Goal: Check status: Check status

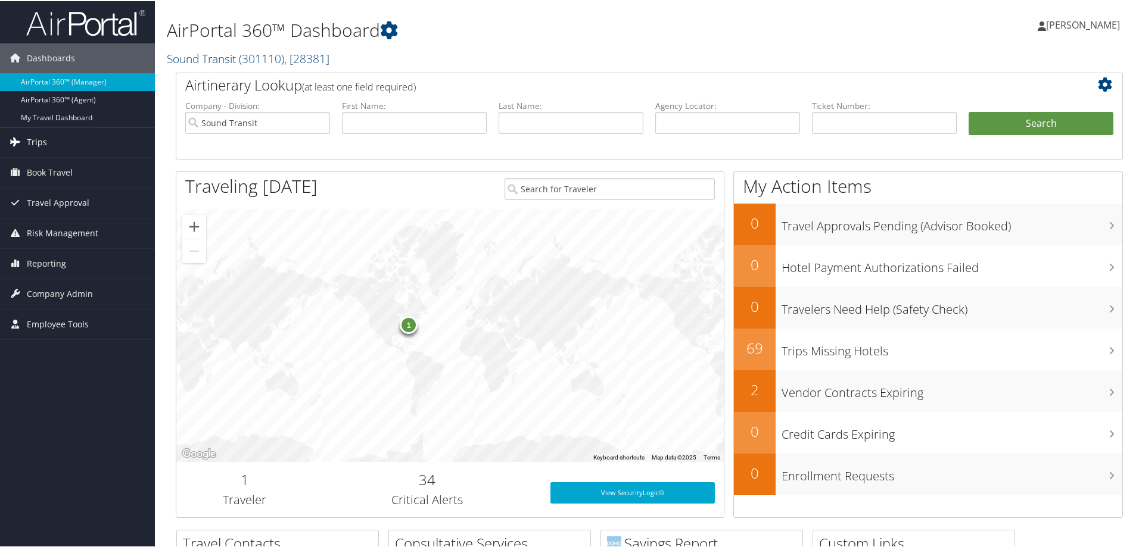
click at [45, 144] on span "Trips" at bounding box center [37, 141] width 20 height 30
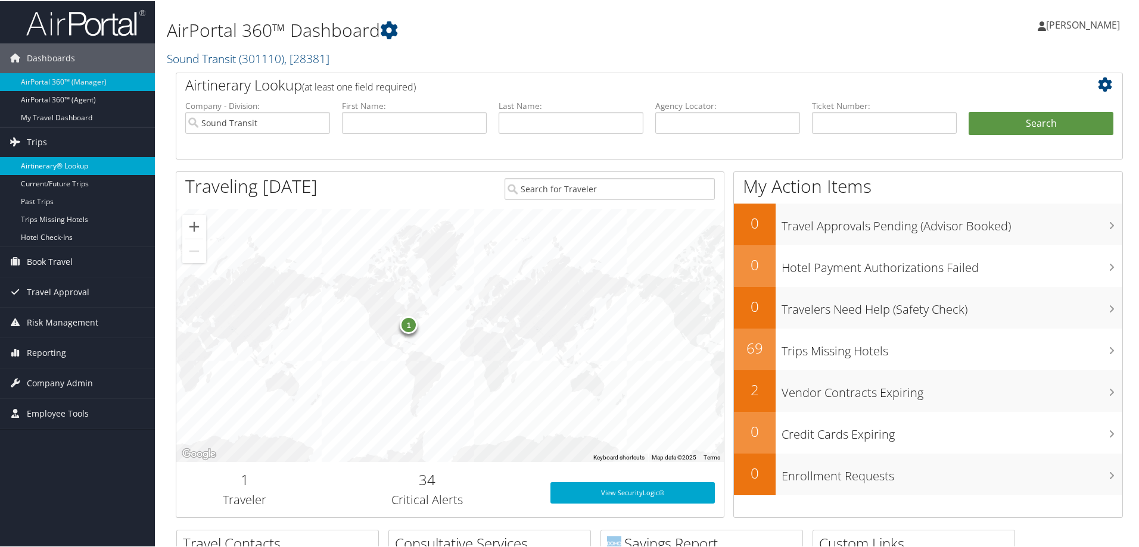
click at [39, 160] on link "Airtinerary® Lookup" at bounding box center [77, 165] width 155 height 18
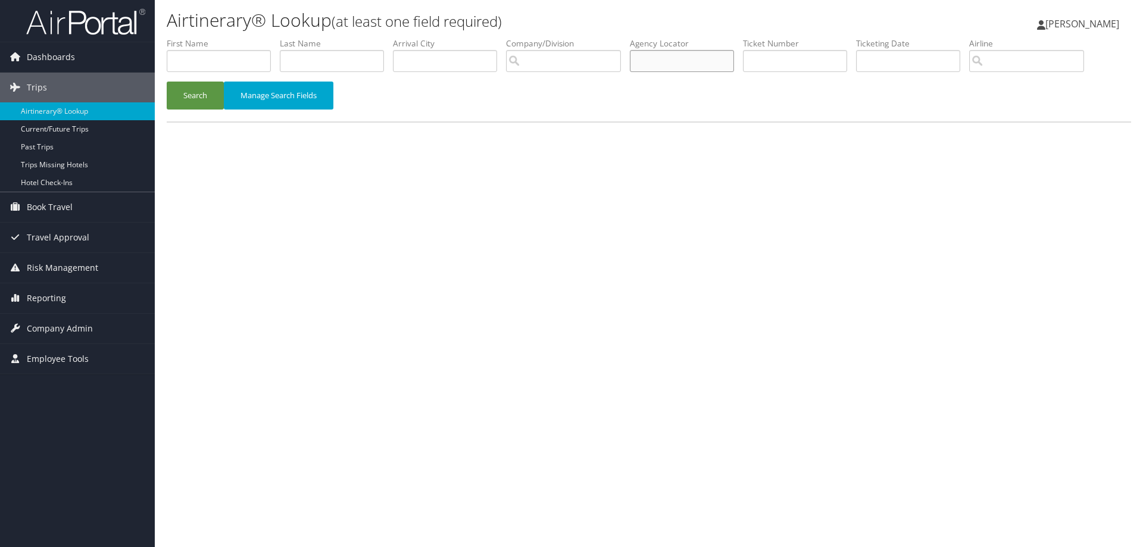
click at [689, 64] on input "text" at bounding box center [682, 61] width 104 height 22
paste input "D9ZZSN"
type input "D9ZZSN"
click at [217, 97] on button "Search" at bounding box center [195, 96] width 57 height 28
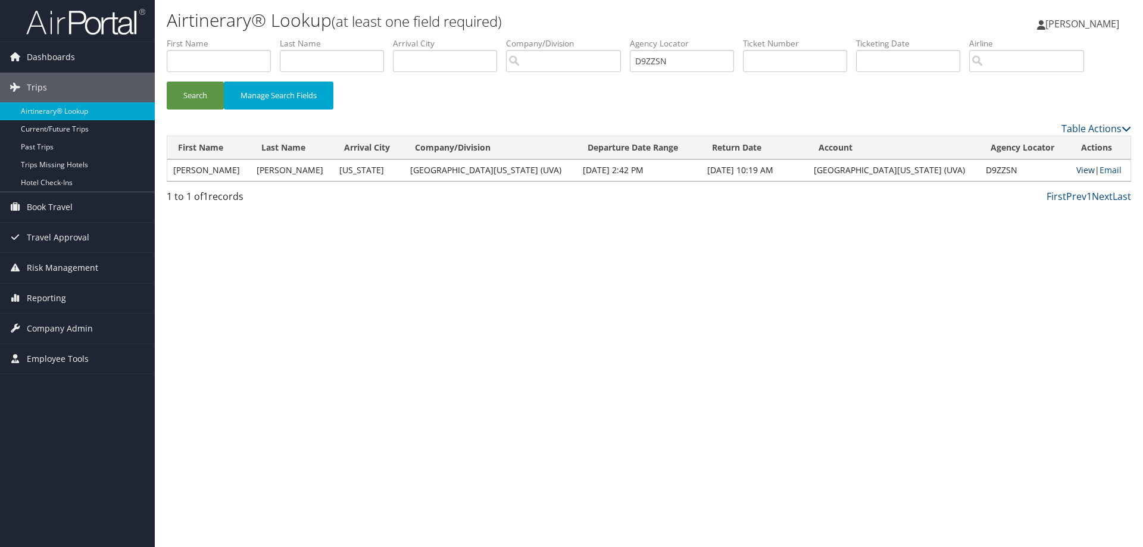
click at [1077, 170] on link "View" at bounding box center [1086, 169] width 18 height 11
click at [61, 30] on img at bounding box center [85, 22] width 119 height 28
